Goal: Obtain resource: Download file/media

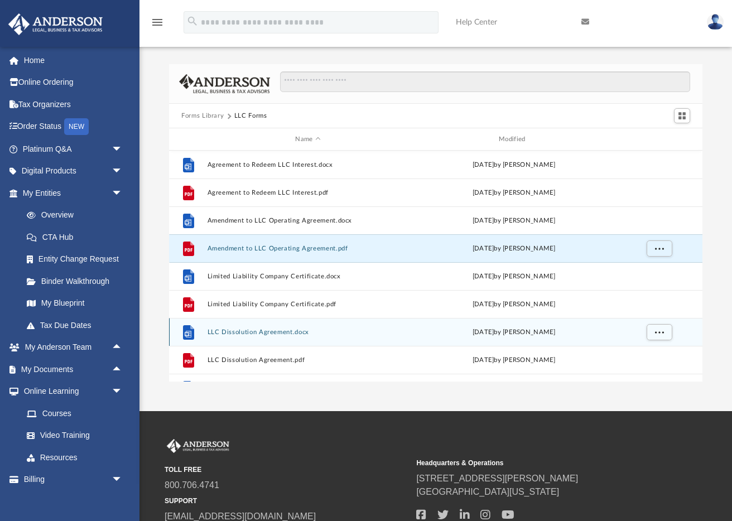
scroll to position [253, 533]
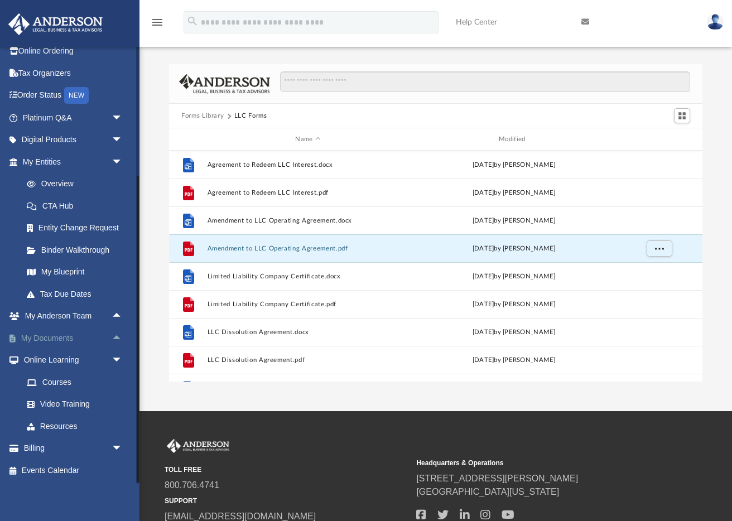
click at [60, 334] on link "My Documents arrow_drop_up" at bounding box center [74, 338] width 132 height 22
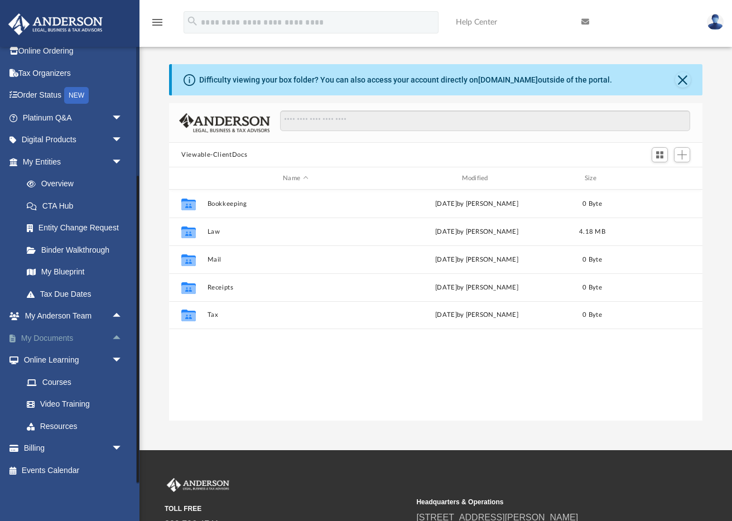
scroll to position [253, 533]
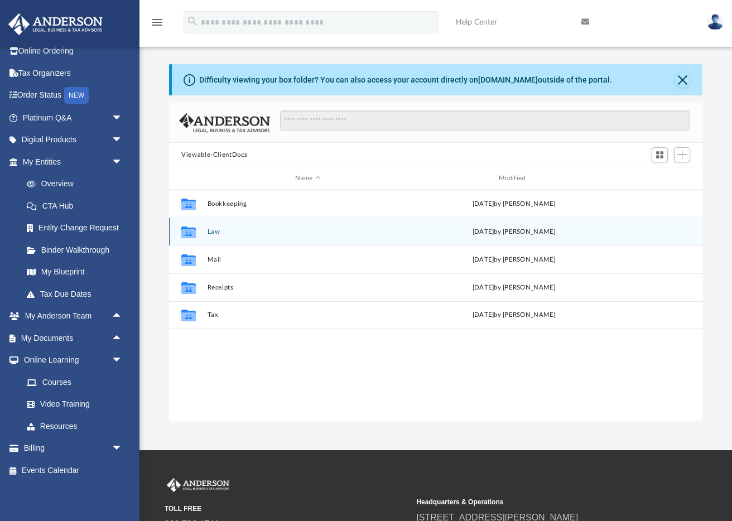
click at [205, 232] on div "Collaborated Folder Law [DATE] by [PERSON_NAME]" at bounding box center [436, 232] width 534 height 28
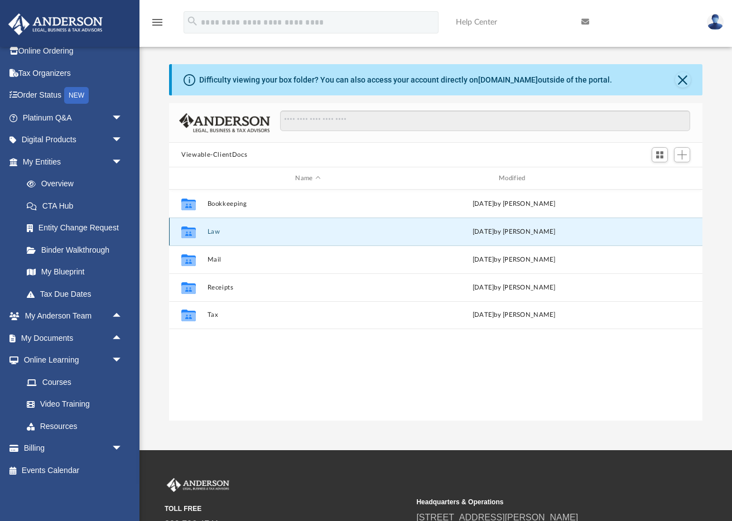
click at [212, 230] on button "Law" at bounding box center [308, 231] width 201 height 7
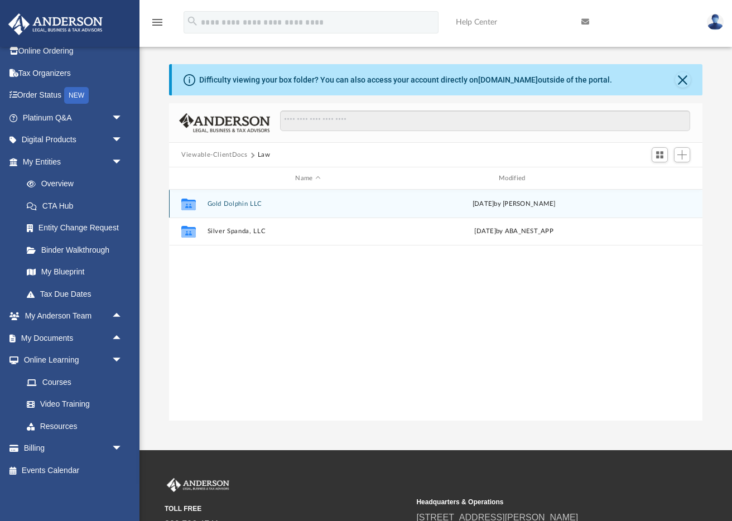
click at [236, 200] on button "Gold Dolphin LLC" at bounding box center [308, 203] width 201 height 7
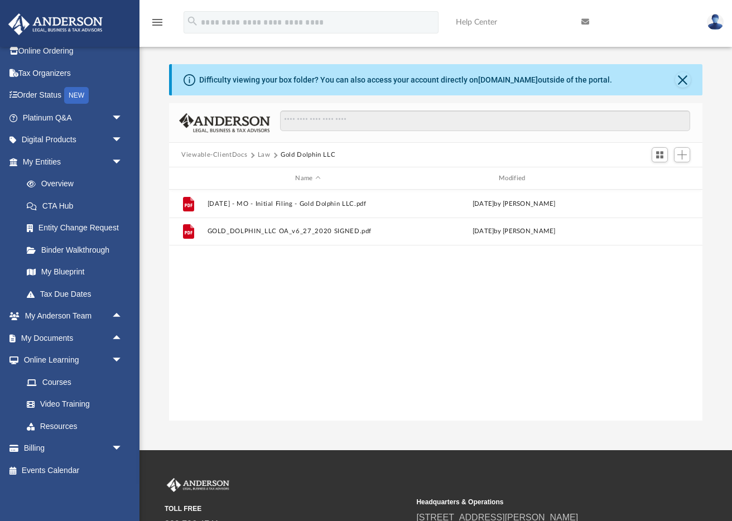
click at [263, 154] on button "Law" at bounding box center [264, 155] width 13 height 10
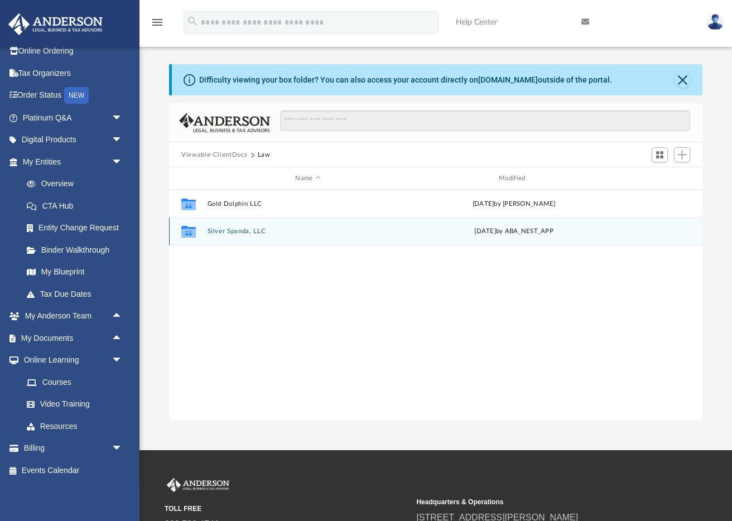
click at [224, 232] on button "Silver Spanda, LLC" at bounding box center [308, 231] width 201 height 7
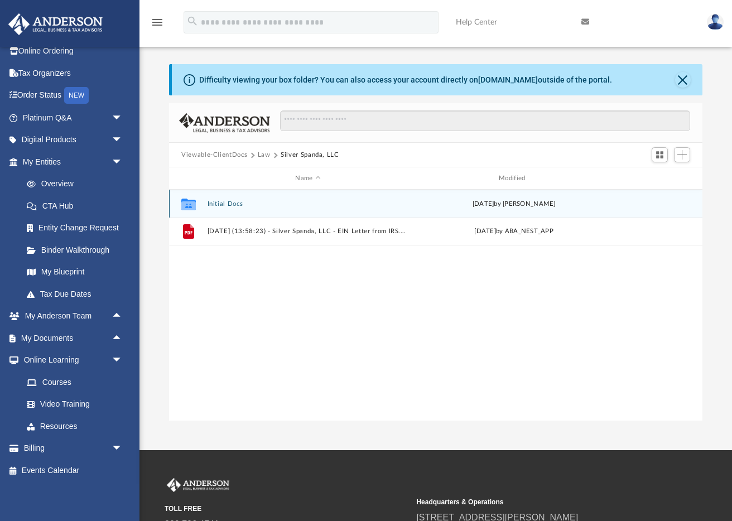
click at [219, 206] on button "Initial Docs" at bounding box center [308, 203] width 201 height 7
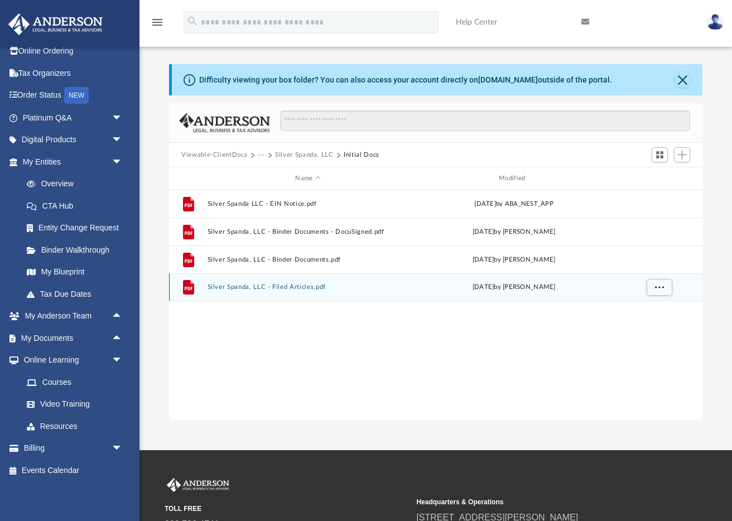
click at [270, 286] on button "Silver Spanda, LLC - Filed Articles.pdf" at bounding box center [308, 287] width 201 height 7
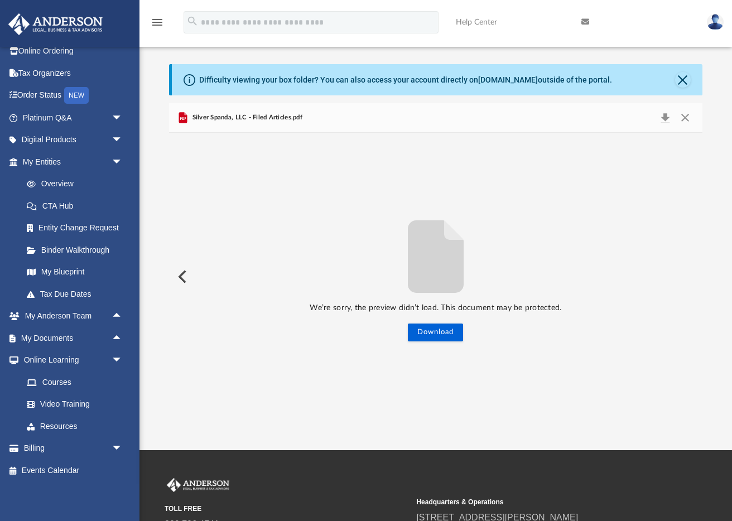
click at [710, 24] on img at bounding box center [715, 22] width 17 height 16
click at [597, 313] on p "We’re sorry, the preview didn’t load. This document may be protected." at bounding box center [436, 308] width 534 height 14
click at [717, 20] on img at bounding box center [715, 22] width 17 height 16
